Goal: Task Accomplishment & Management: Use online tool/utility

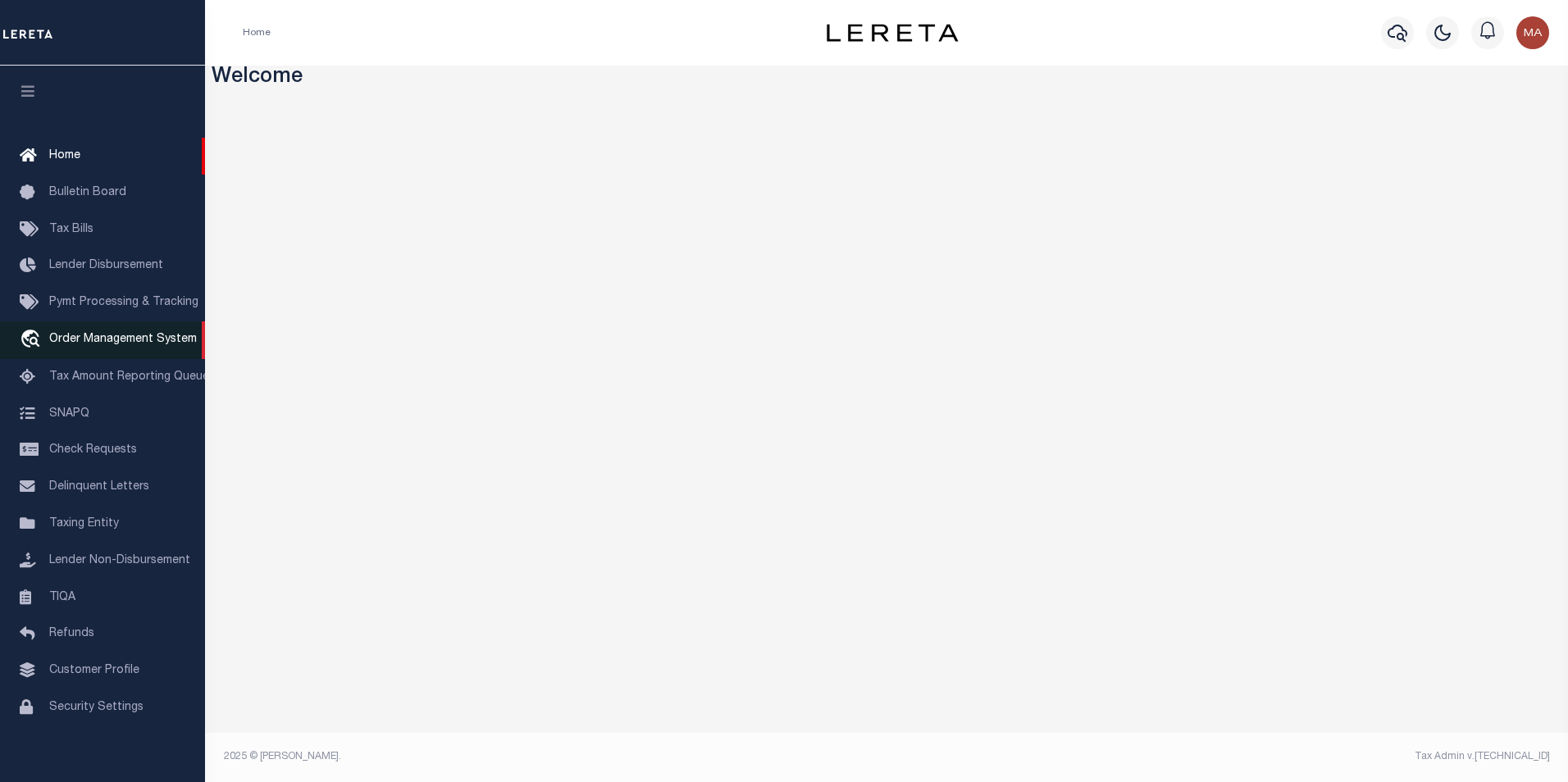
drag, startPoint x: 99, startPoint y: 345, endPoint x: 117, endPoint y: 349, distance: 18.4
click at [99, 345] on span "Order Management System" at bounding box center [123, 339] width 148 height 11
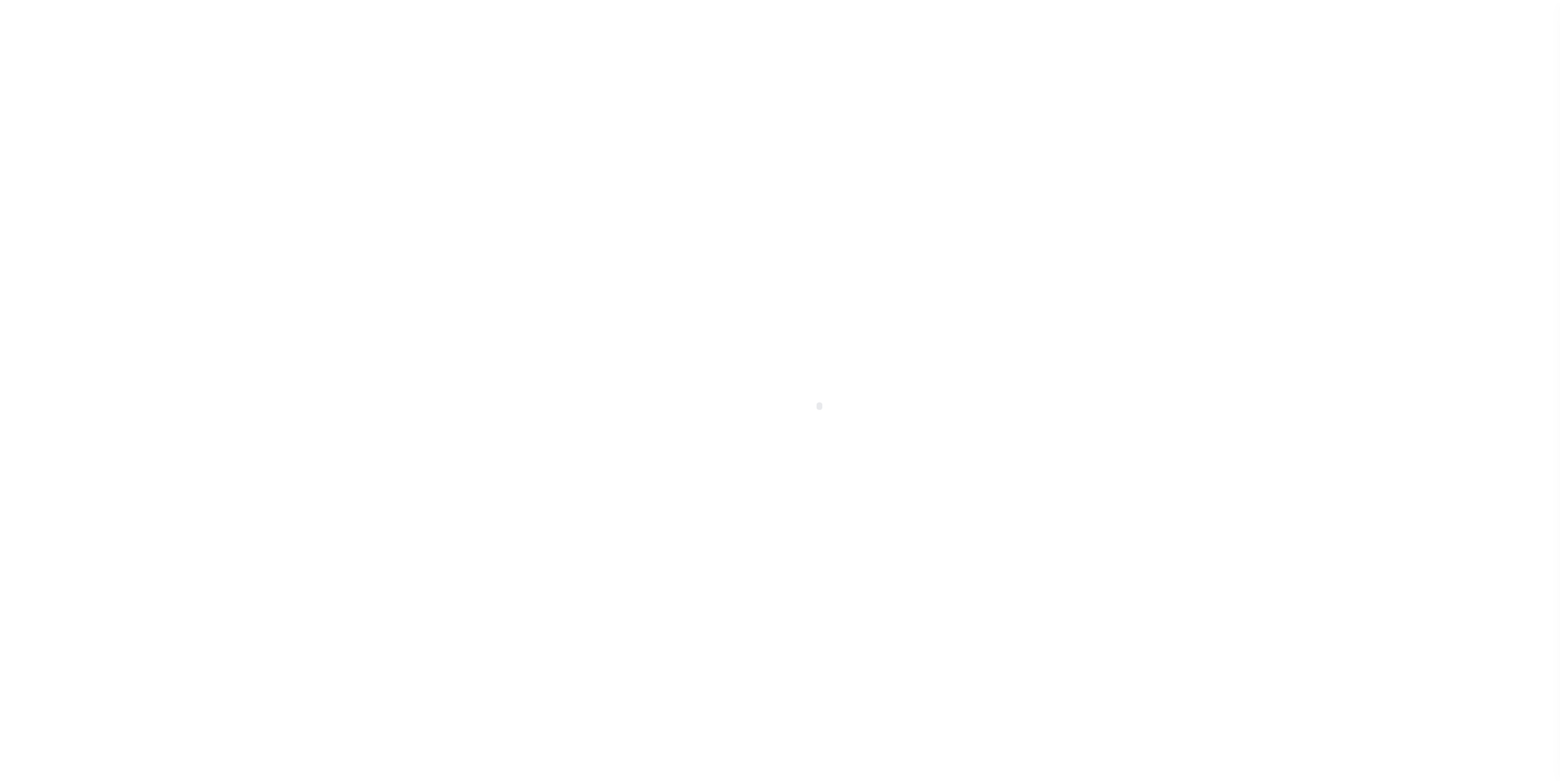
scroll to position [16, 0]
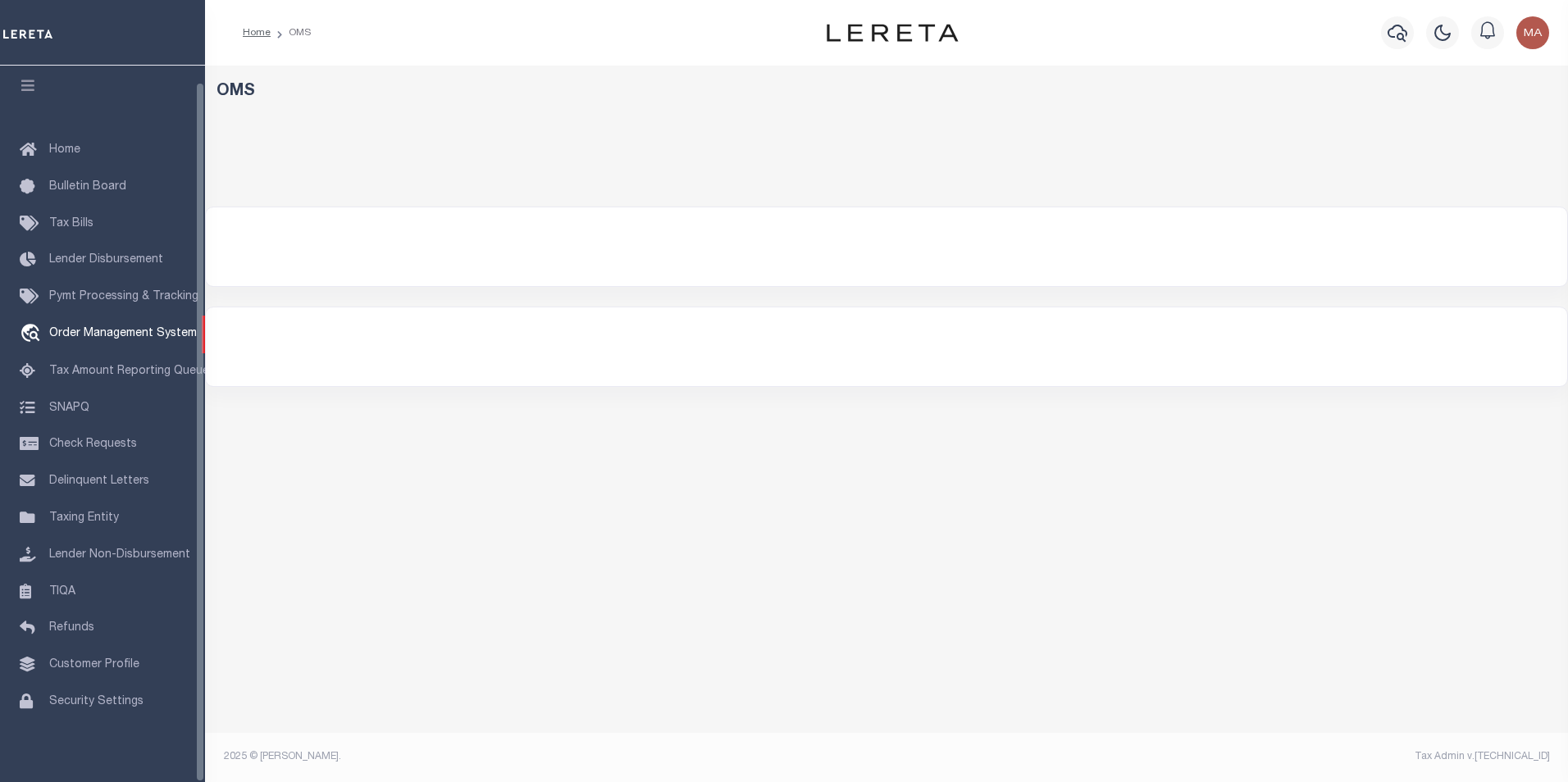
select select "200"
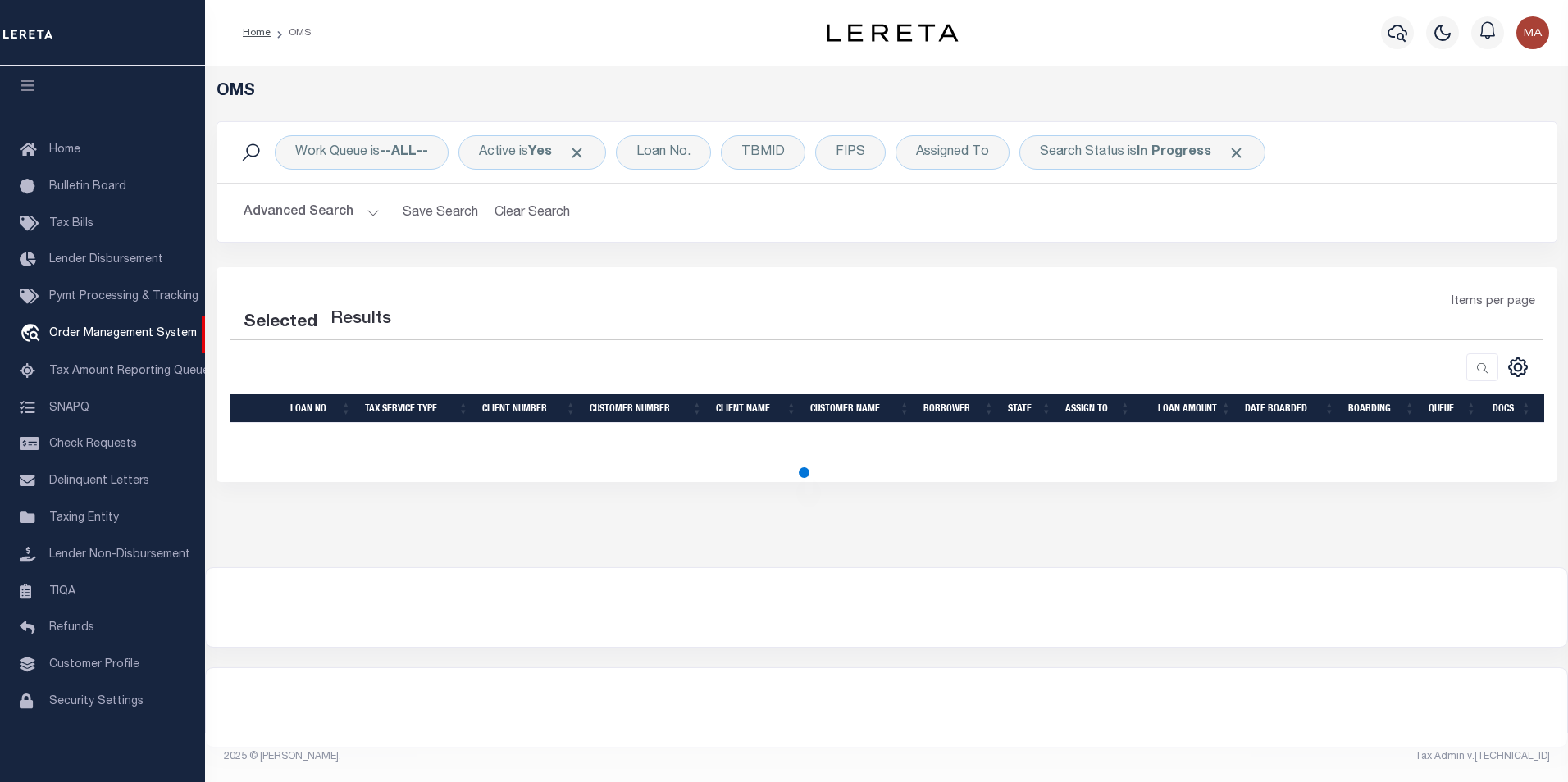
select select "200"
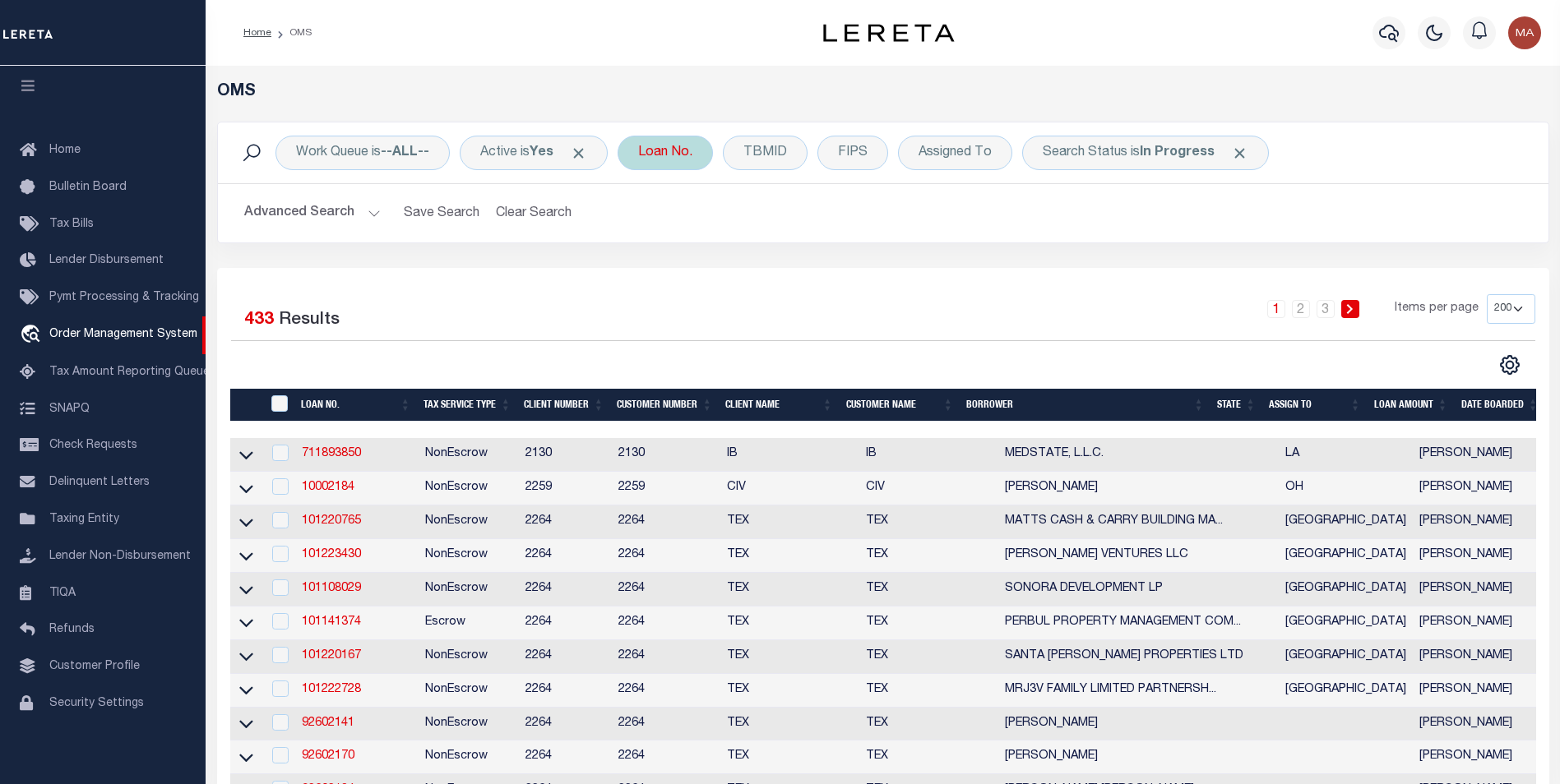
click at [689, 158] on div "Loan No." at bounding box center [665, 153] width 95 height 35
paste input "16939"
type input "16939"
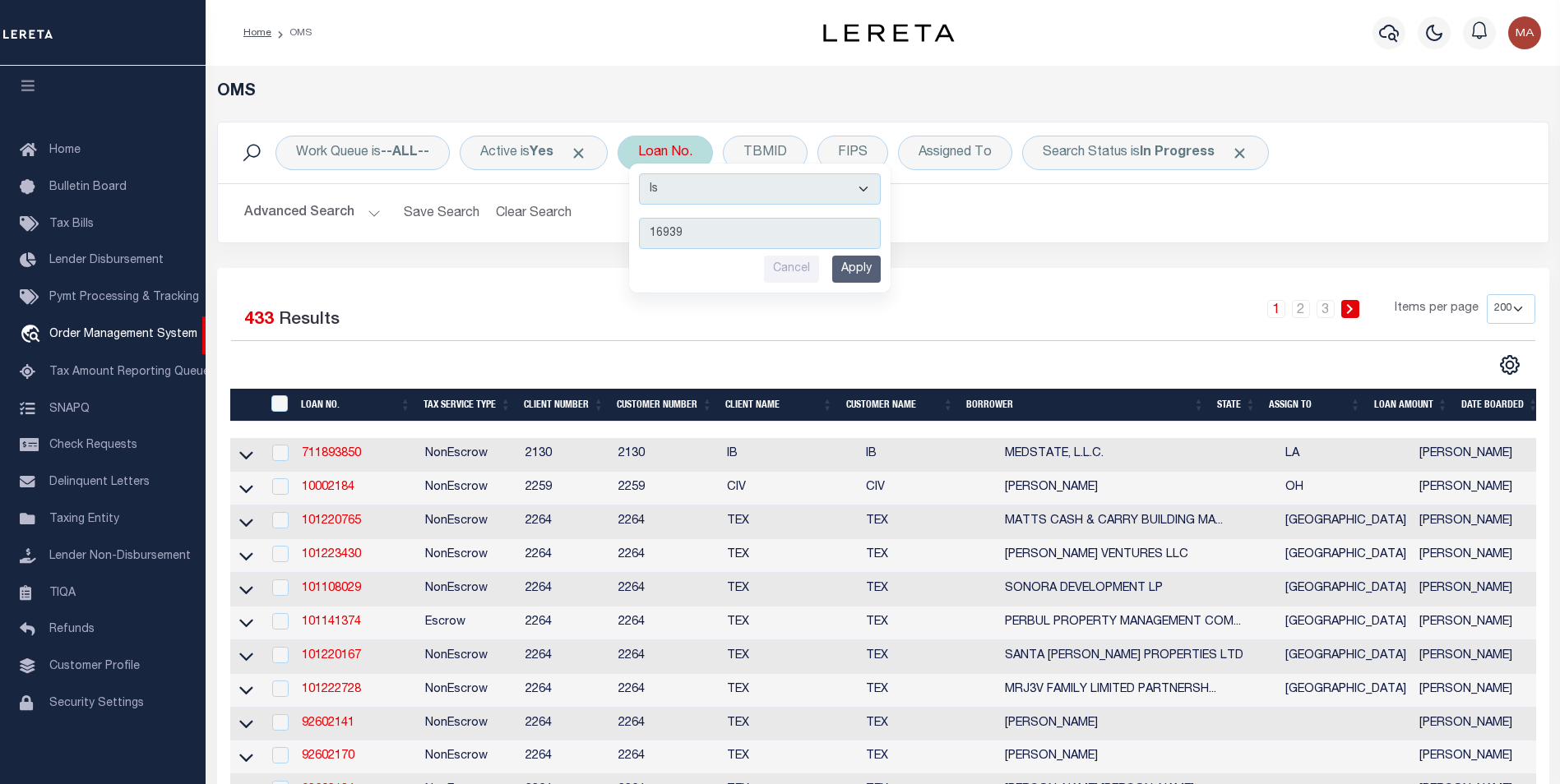
click at [862, 266] on input "Apply" at bounding box center [856, 269] width 49 height 27
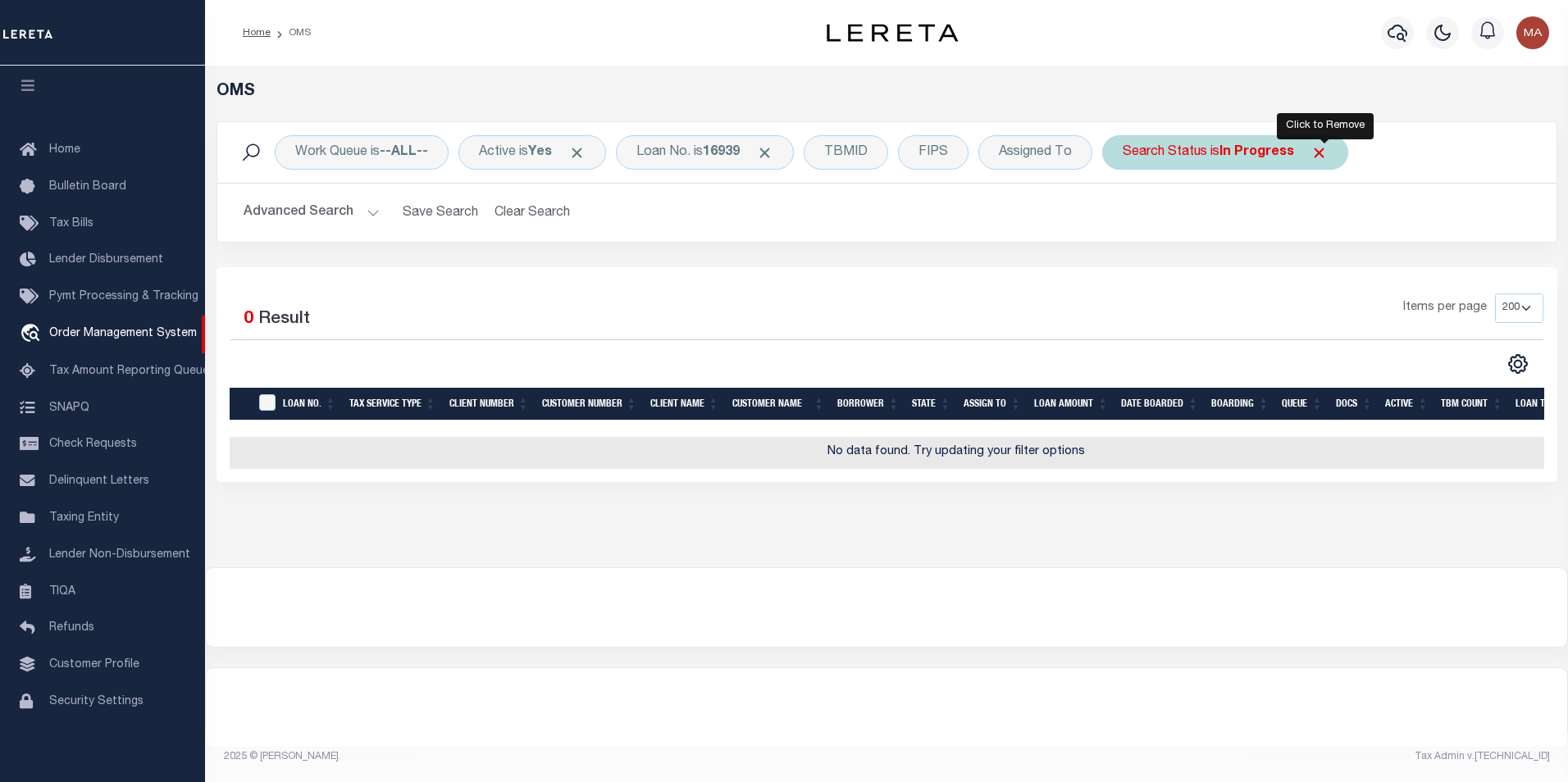
click at [1320, 153] on span "Click to Remove" at bounding box center [1319, 153] width 17 height 17
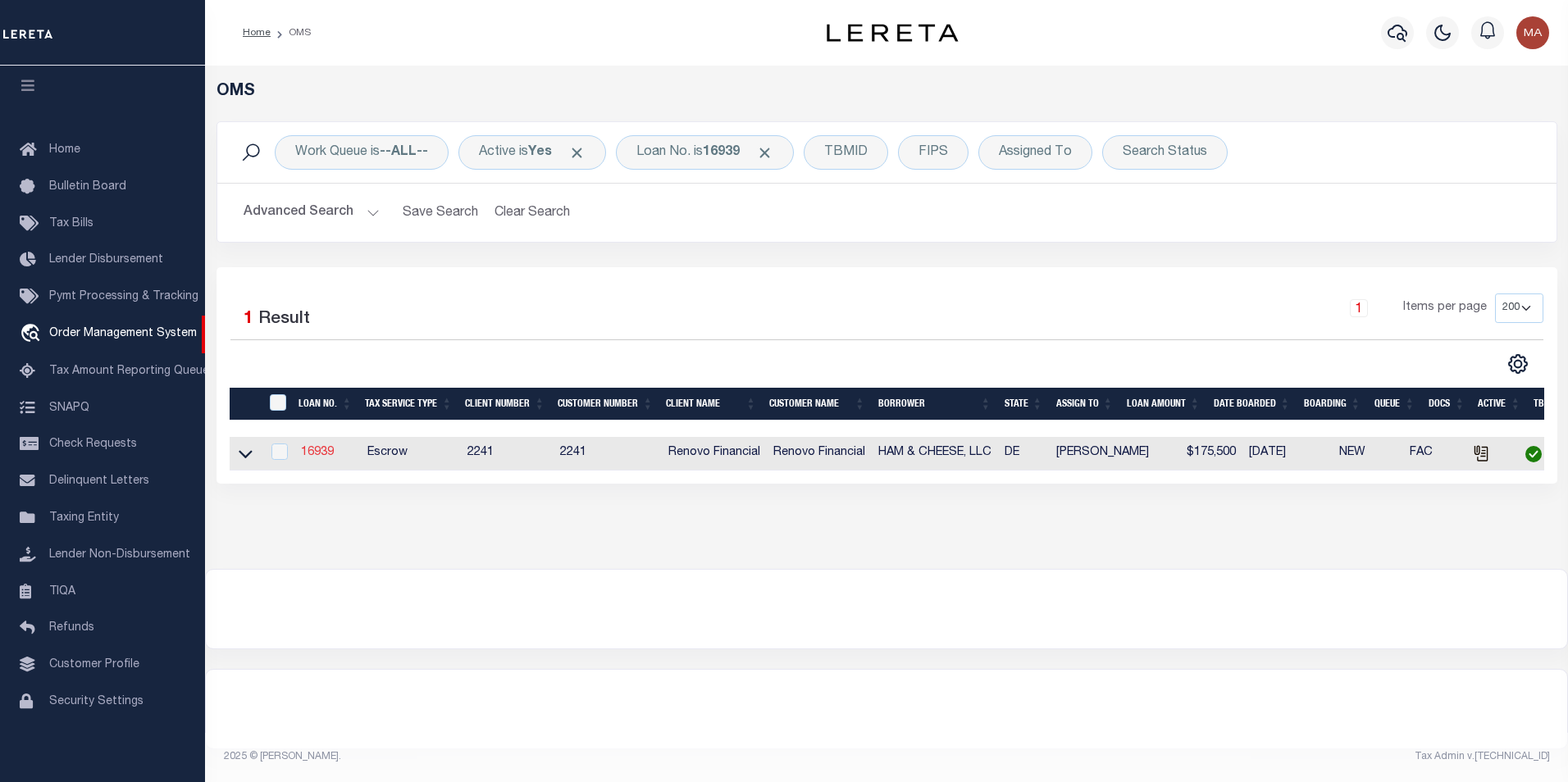
click at [312, 451] on link "16939" at bounding box center [318, 452] width 33 height 11
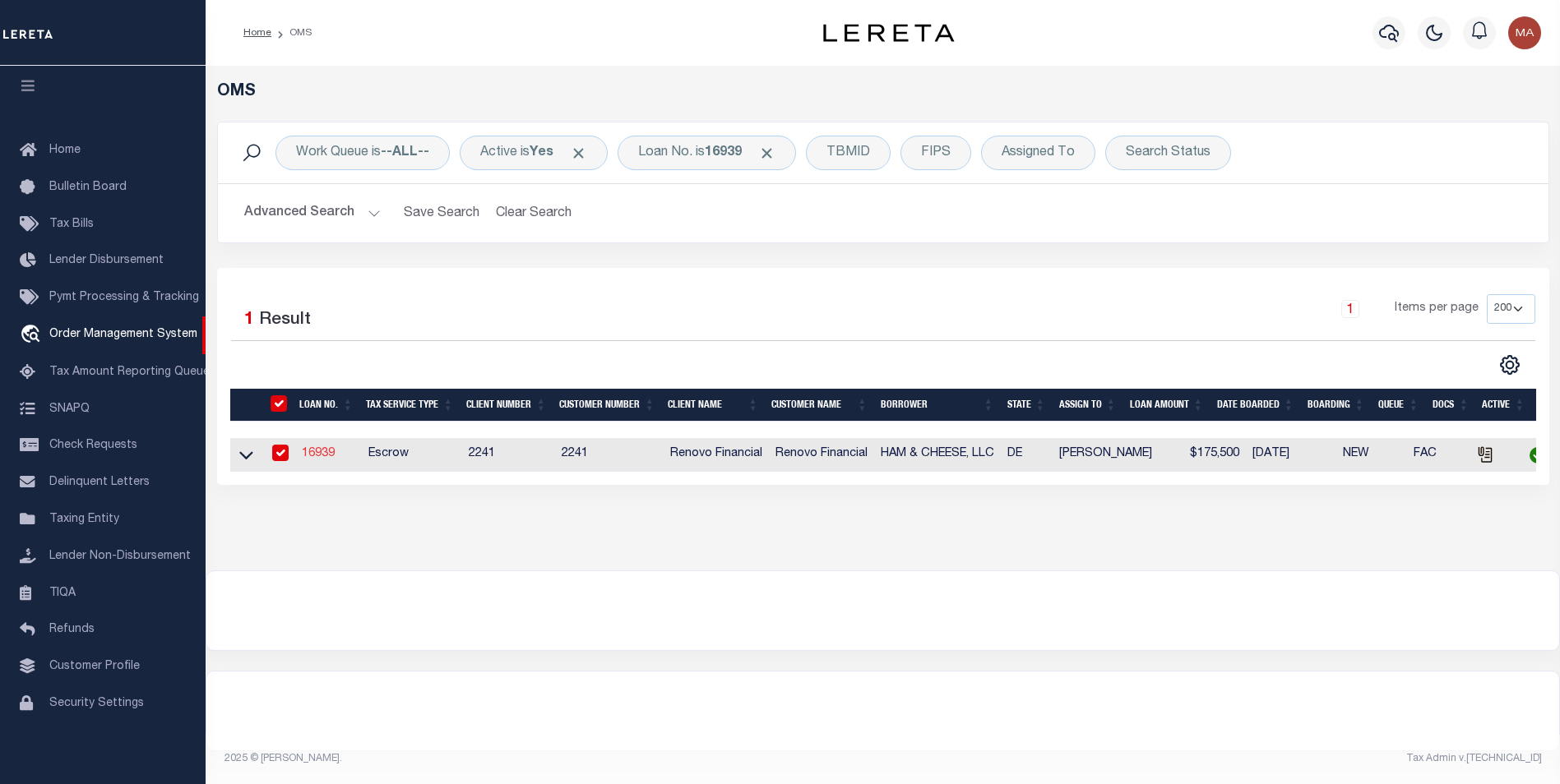
type input "16939"
type input "HAM & CHEESE, LLC"
select select
type input "1610 Marsh Road"
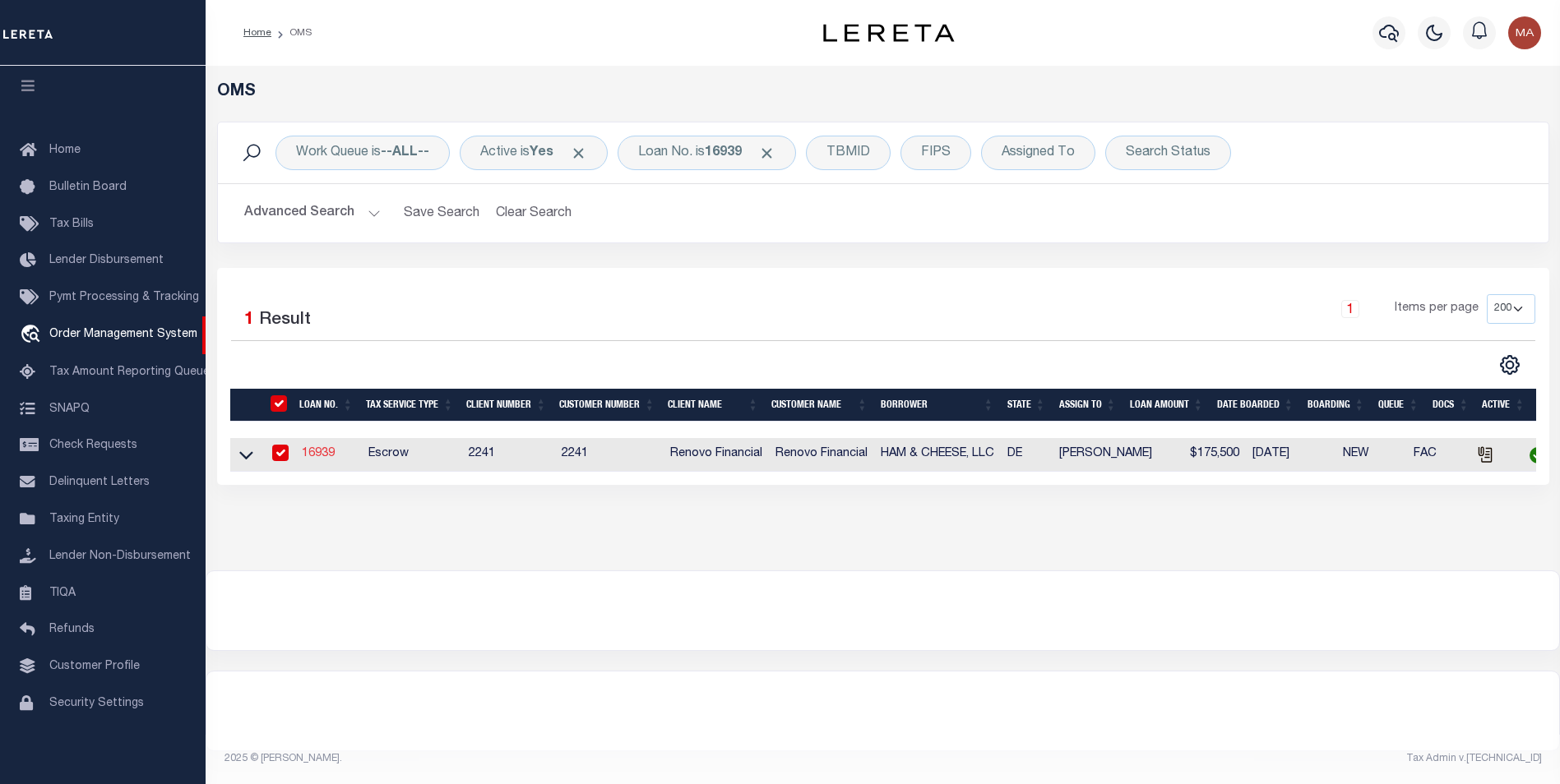
type input "Wilmington DE 19803"
select select "10"
select select "Escrow"
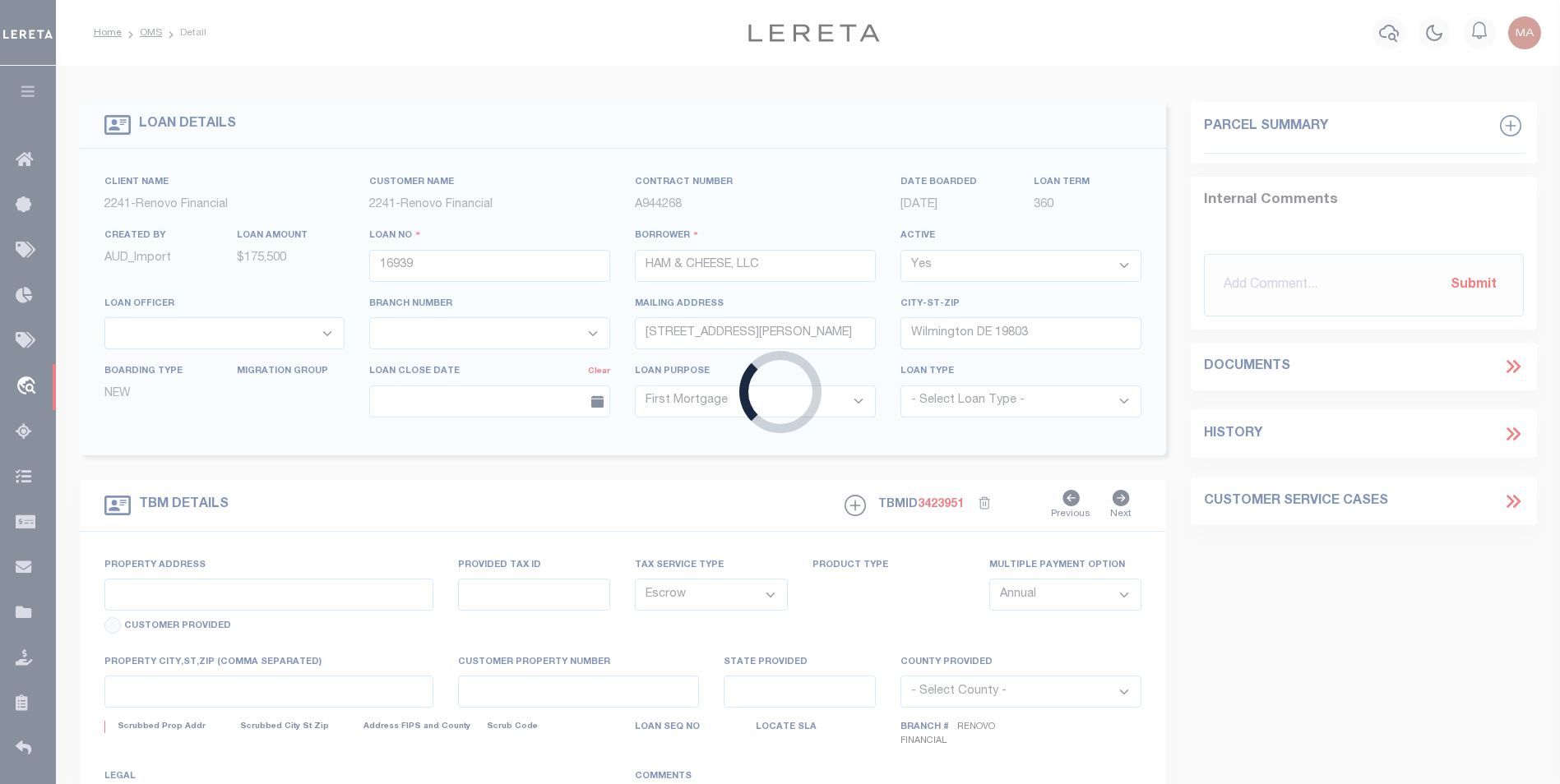
type input "1 East 24th Street"
select select
type input "Wilmington, DE 19802"
type input "a0kUS000007e4ld"
type input "DE"
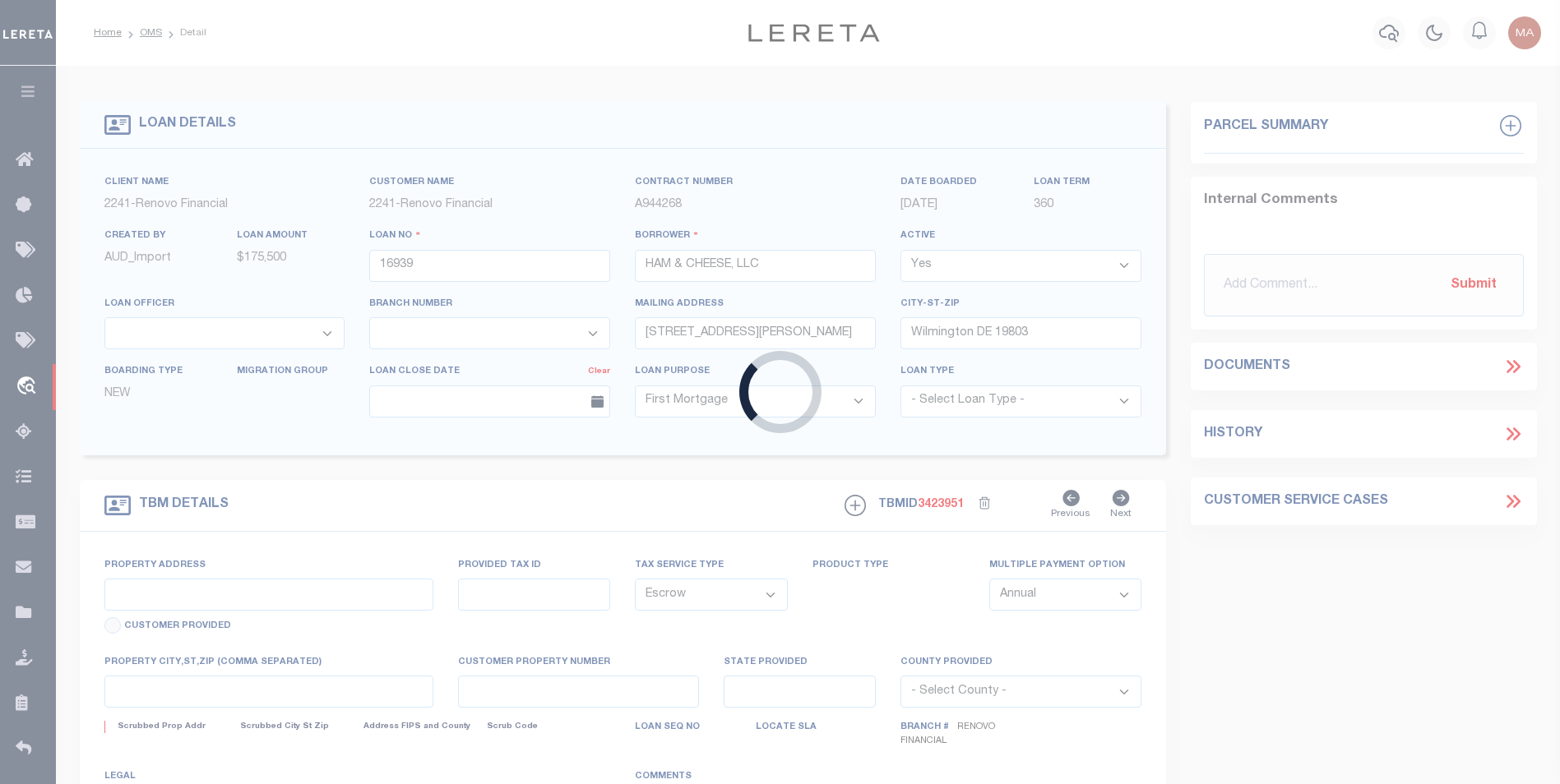
select select
type textarea "LEGAL REQUIRED"
select select "25066"
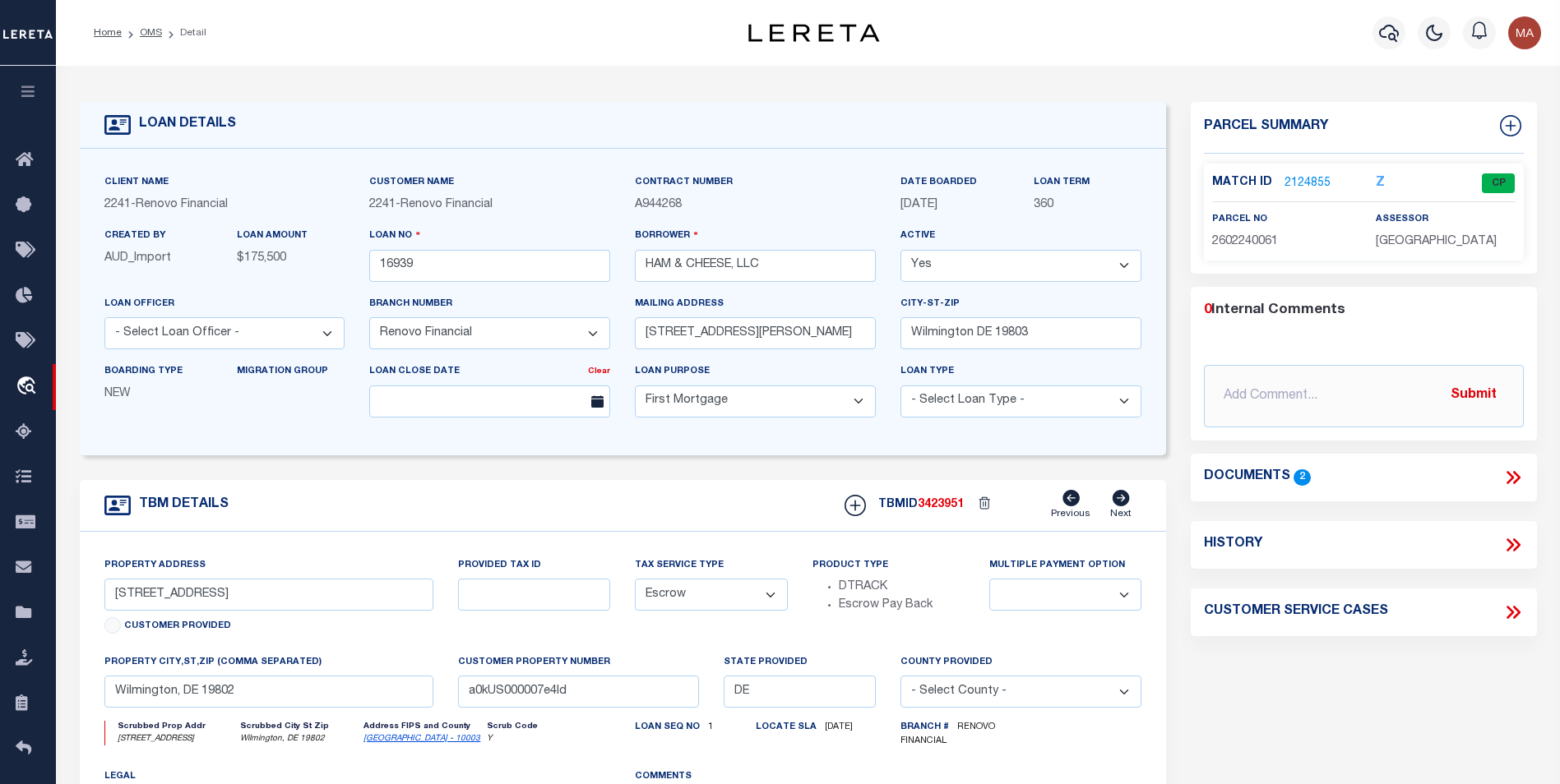
click at [1308, 183] on link "2124855" at bounding box center [1307, 184] width 46 height 17
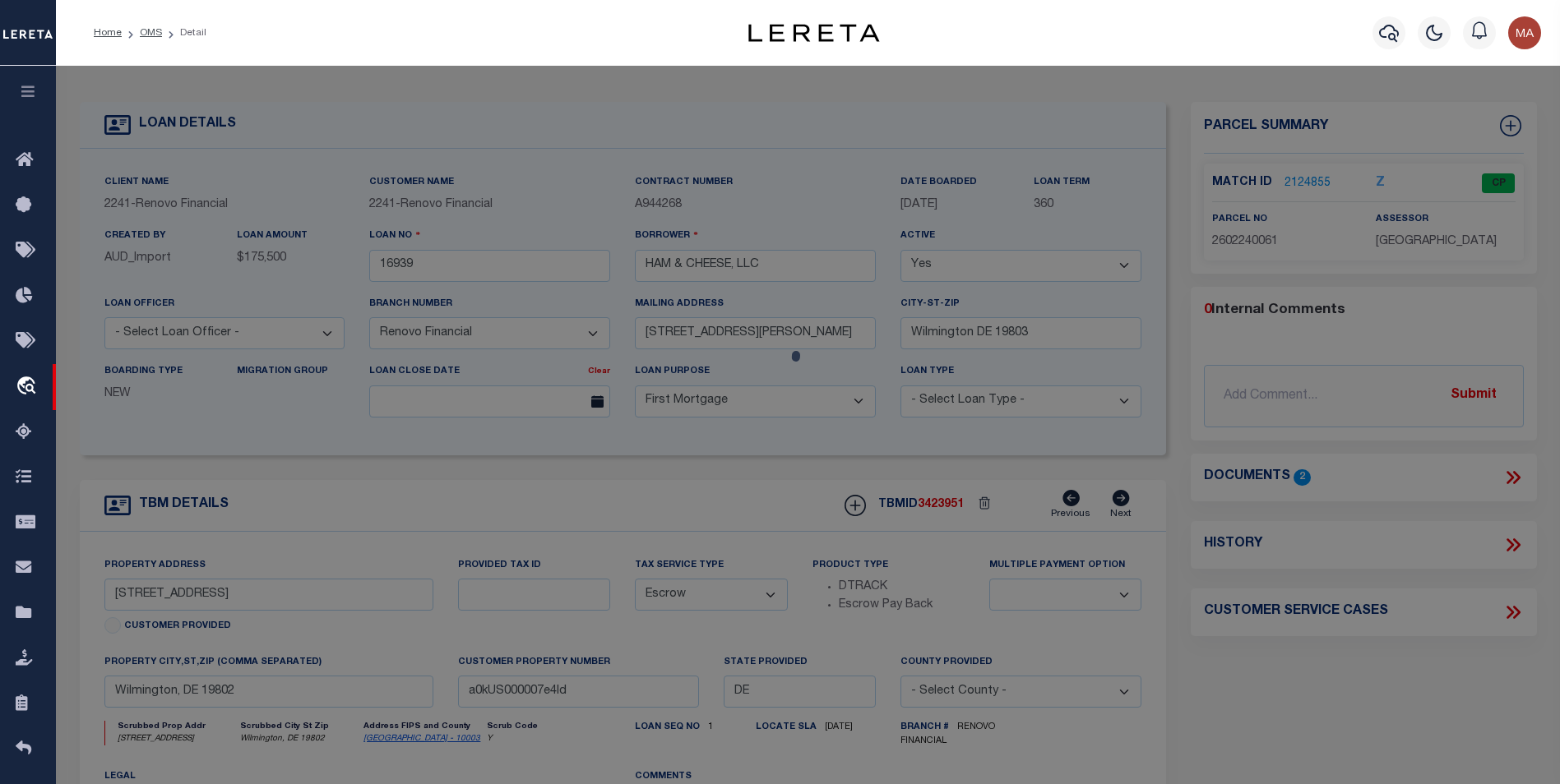
checkbox input "false"
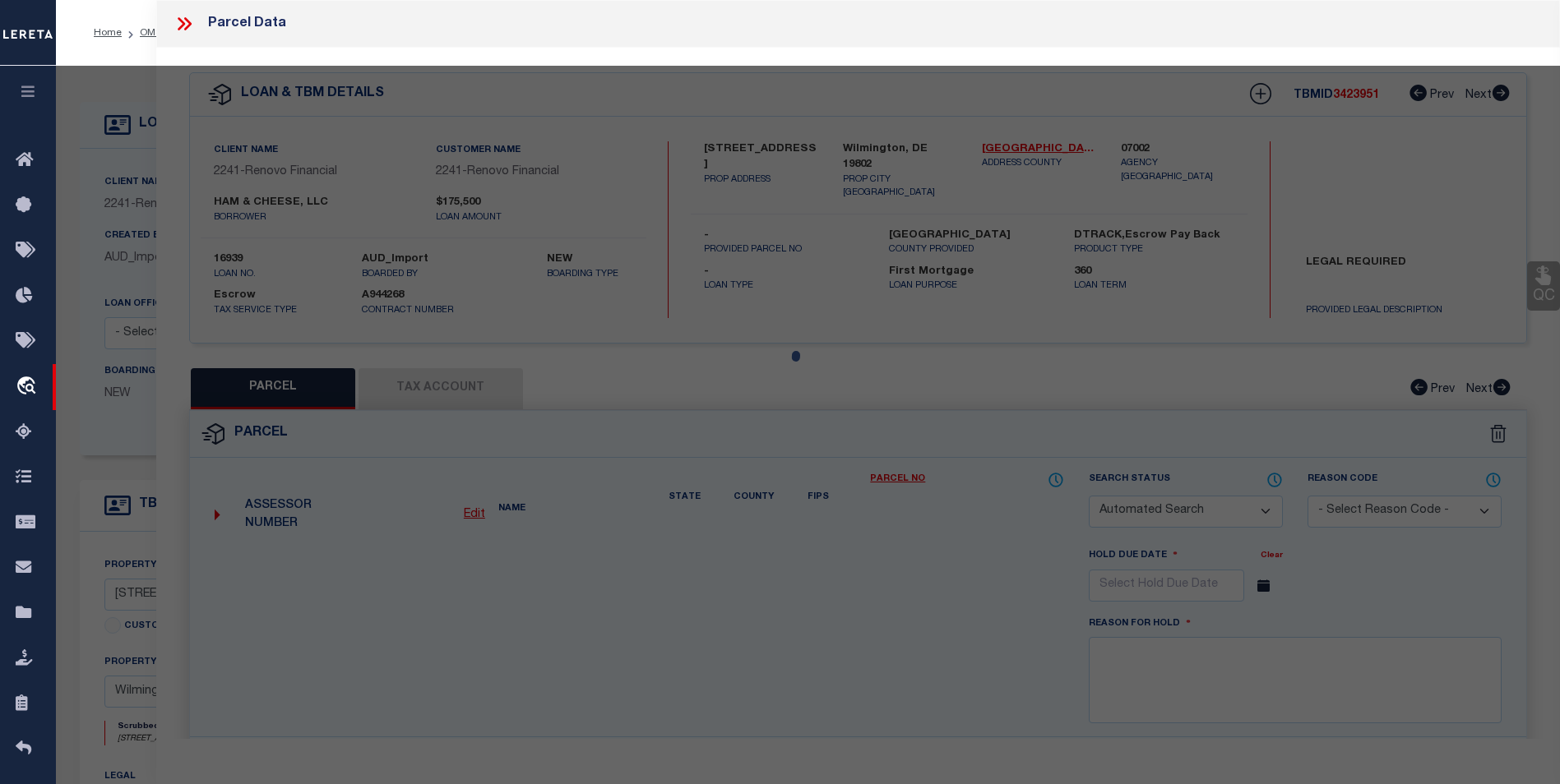
select select "CP"
type input "Wilmington, DE 19802"
select select
type input "1 E TWENTY FOURTH ST"
type input "Wilmington, DE 19802"
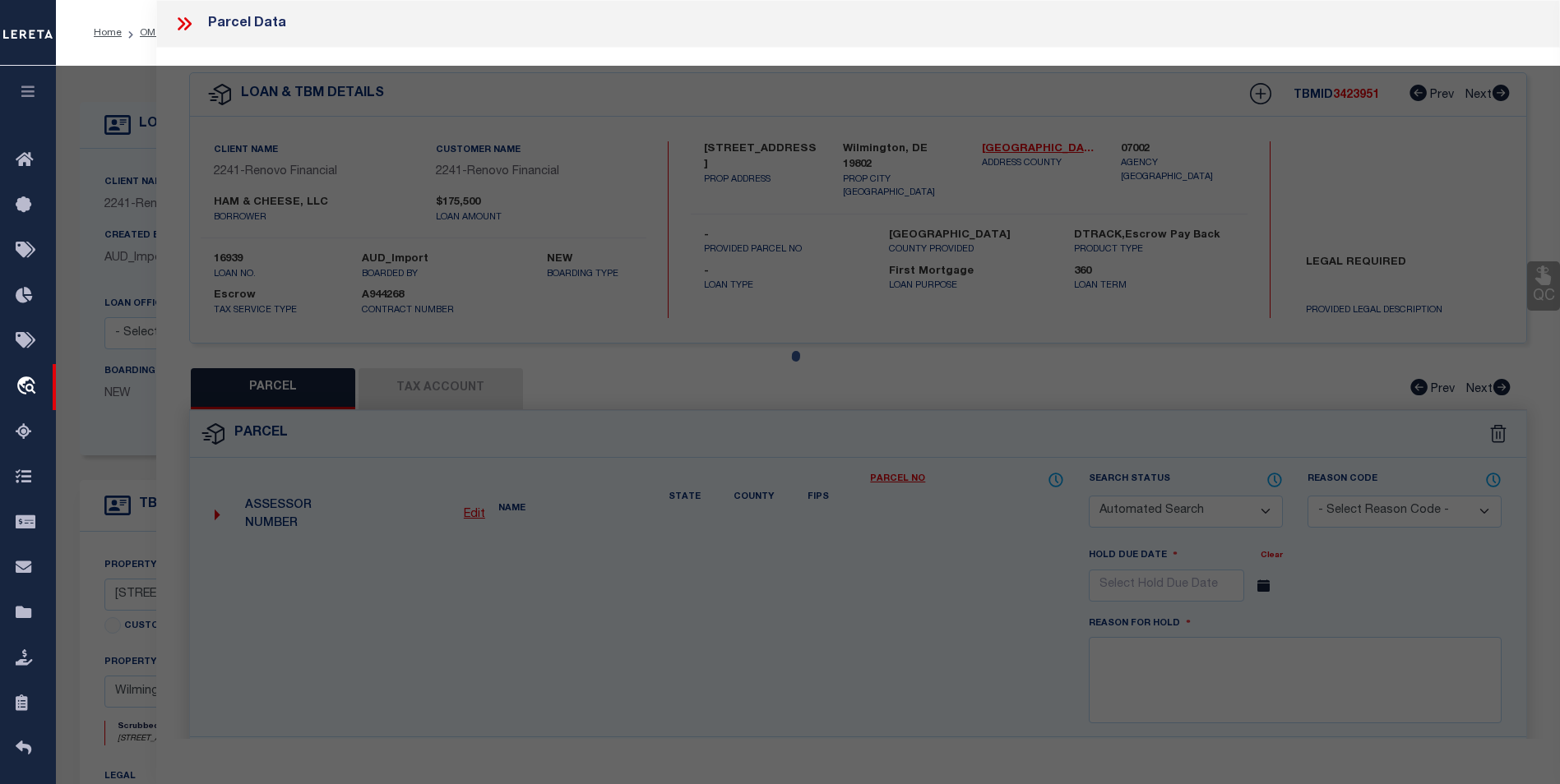
type textarea "WILMINGTON 3"
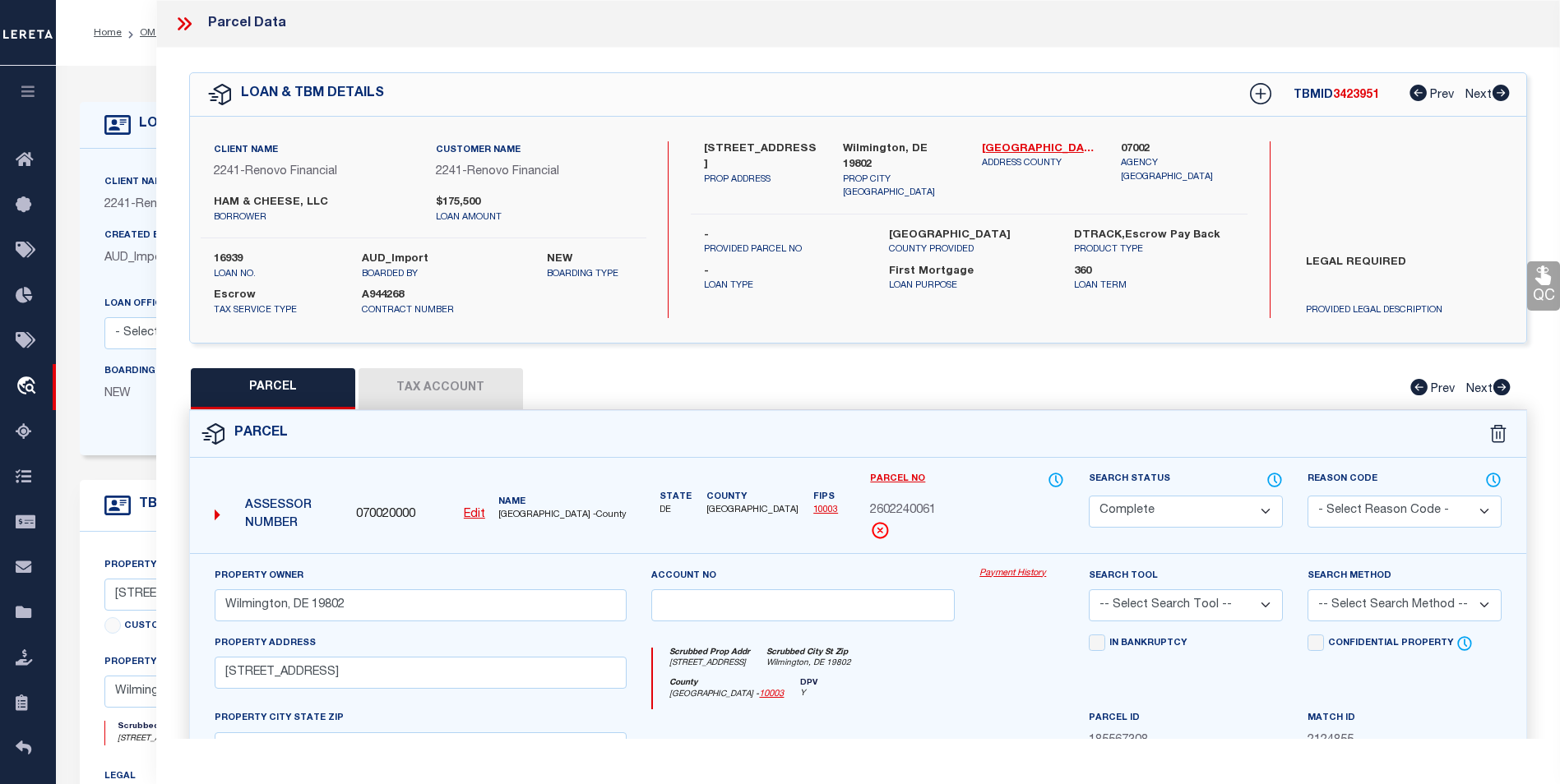
click at [1011, 573] on link "Payment History" at bounding box center [1022, 574] width 85 height 14
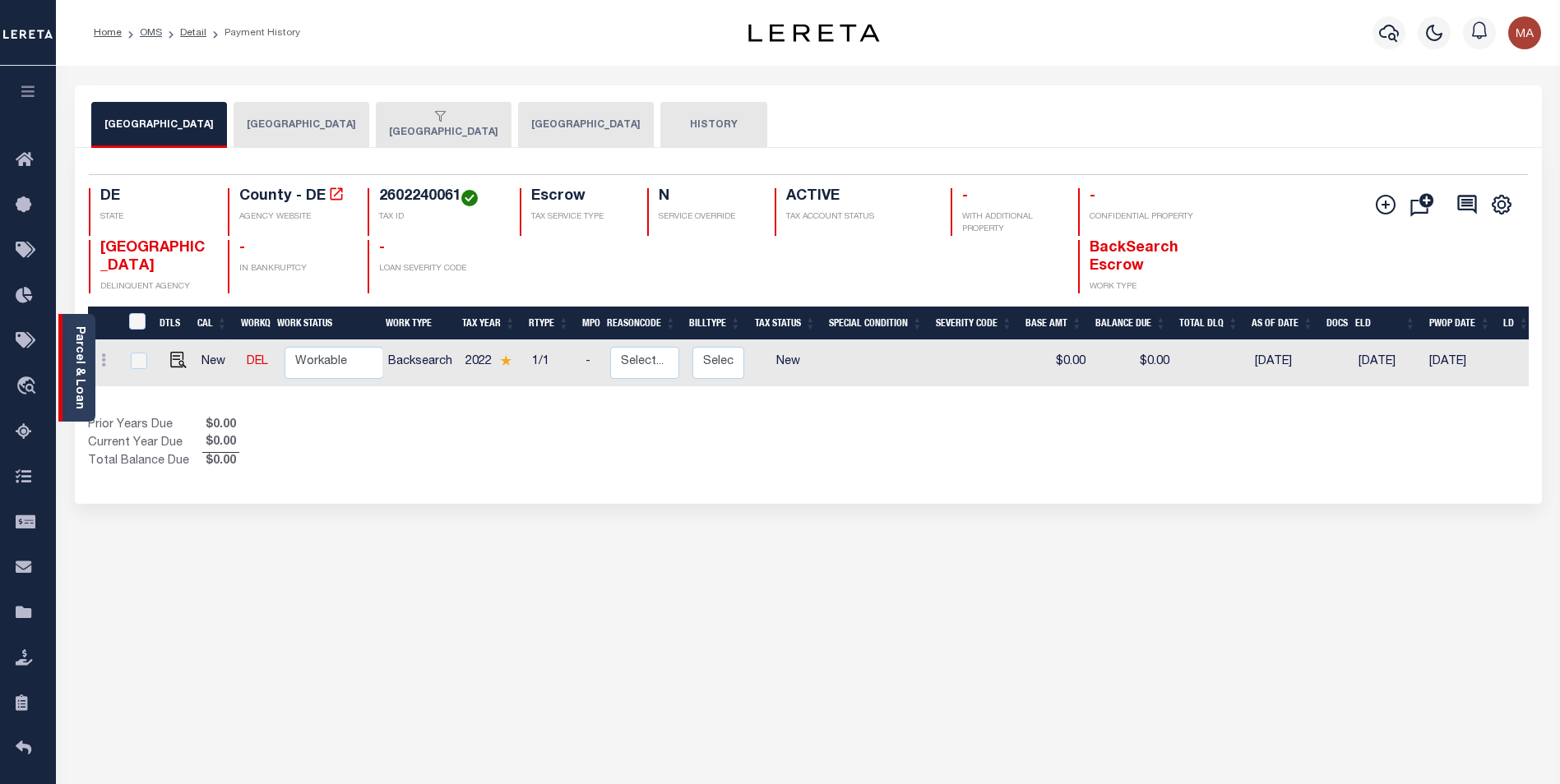
click at [82, 350] on link "Parcel & Loan" at bounding box center [78, 368] width 11 height 83
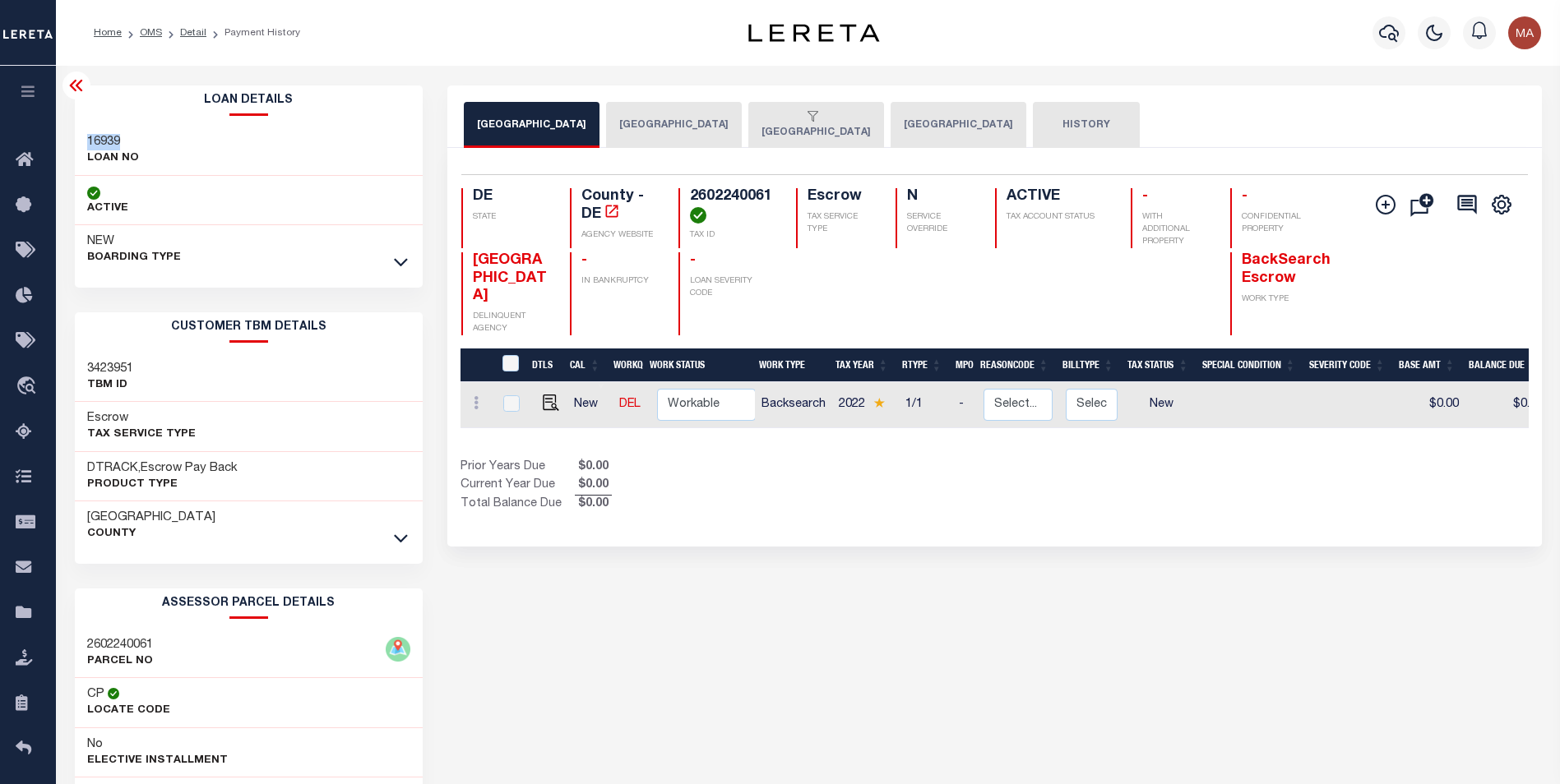
drag, startPoint x: 134, startPoint y: 142, endPoint x: 88, endPoint y: 146, distance: 46.2
click at [88, 146] on h3 "16939" at bounding box center [113, 141] width 52 height 16
copy h3 "16939"
